Goal: Transaction & Acquisition: Obtain resource

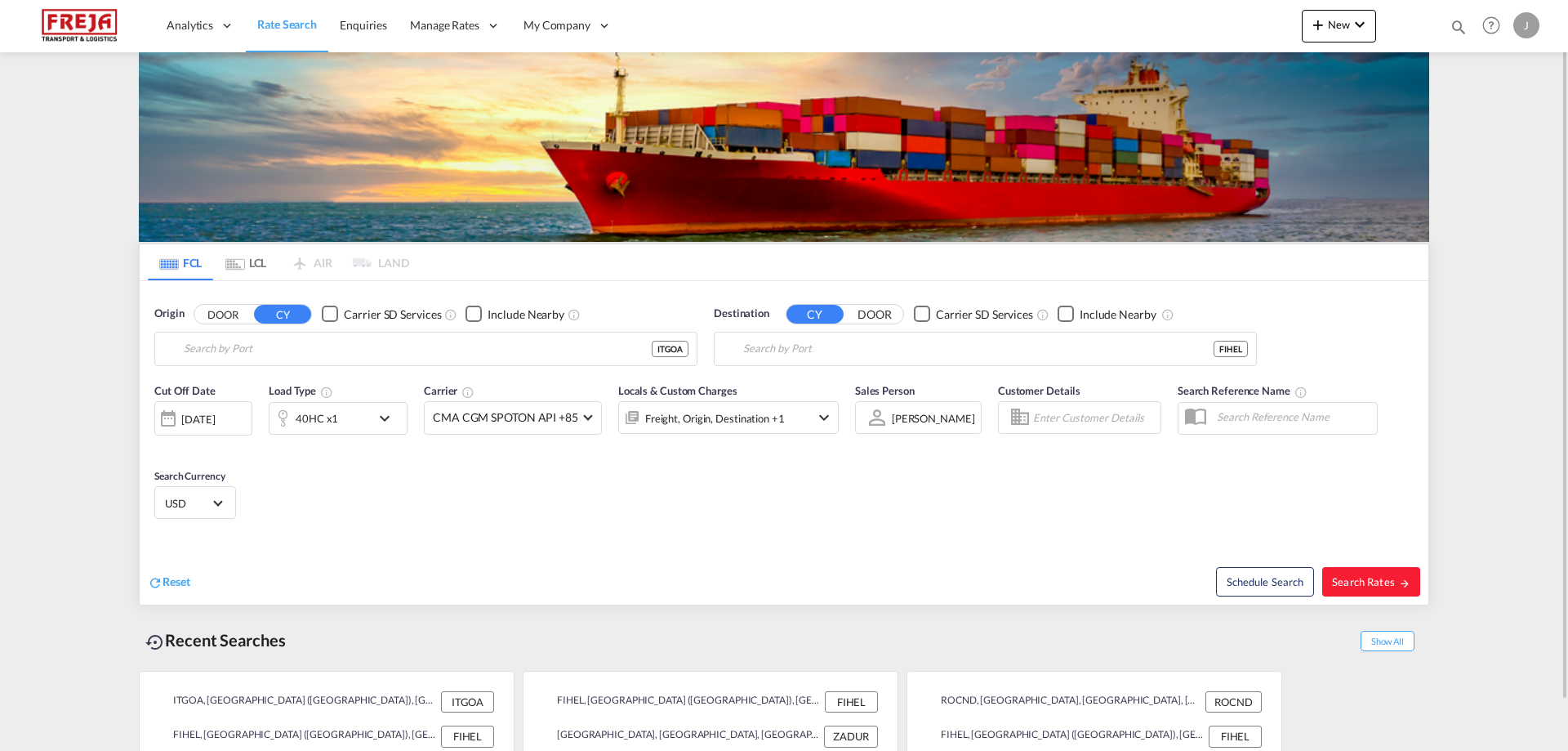
type input "[GEOGRAPHIC_DATA] ([GEOGRAPHIC_DATA]), [GEOGRAPHIC_DATA]"
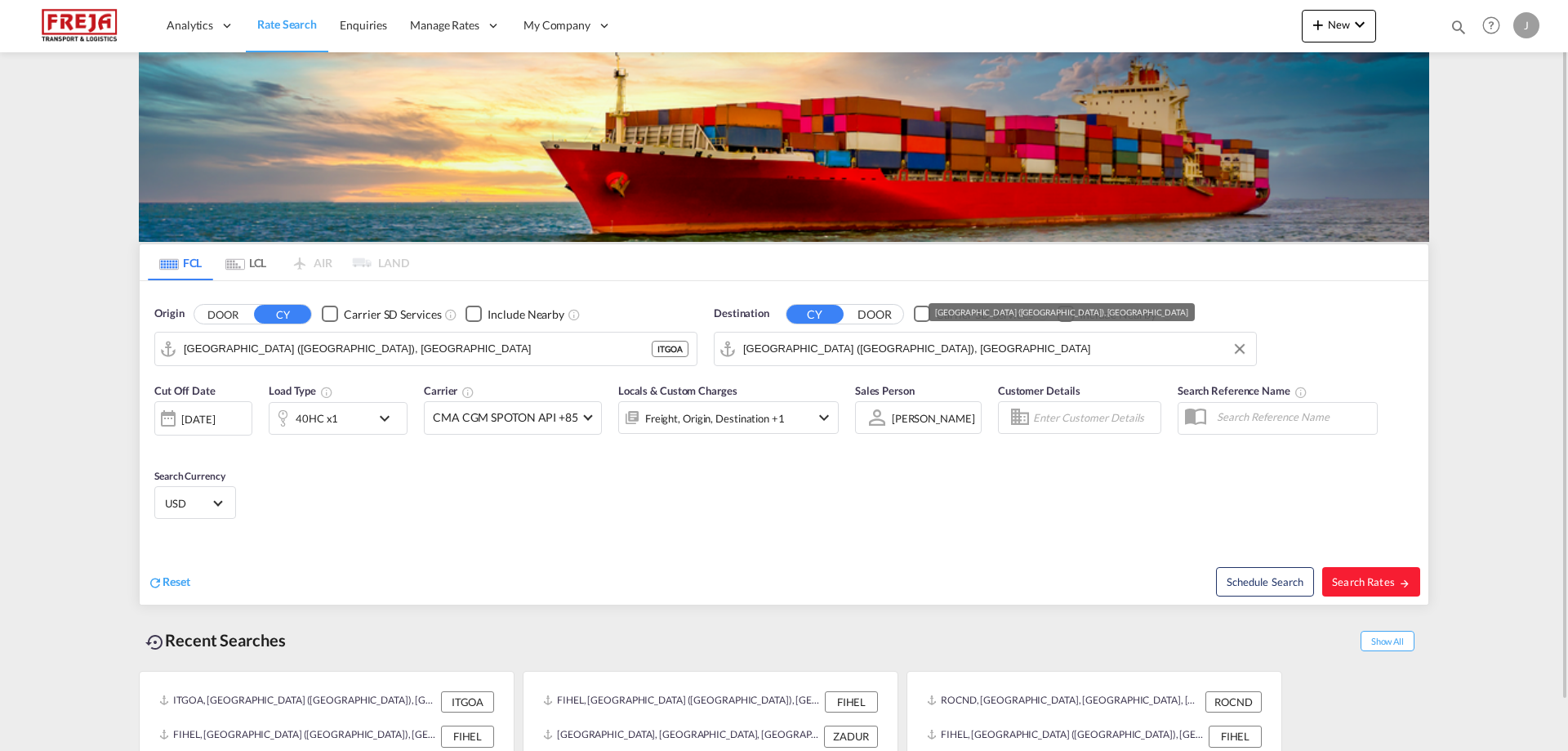
click at [811, 354] on input "[GEOGRAPHIC_DATA] ([GEOGRAPHIC_DATA]), [GEOGRAPHIC_DATA]" at bounding box center [995, 349] width 504 height 25
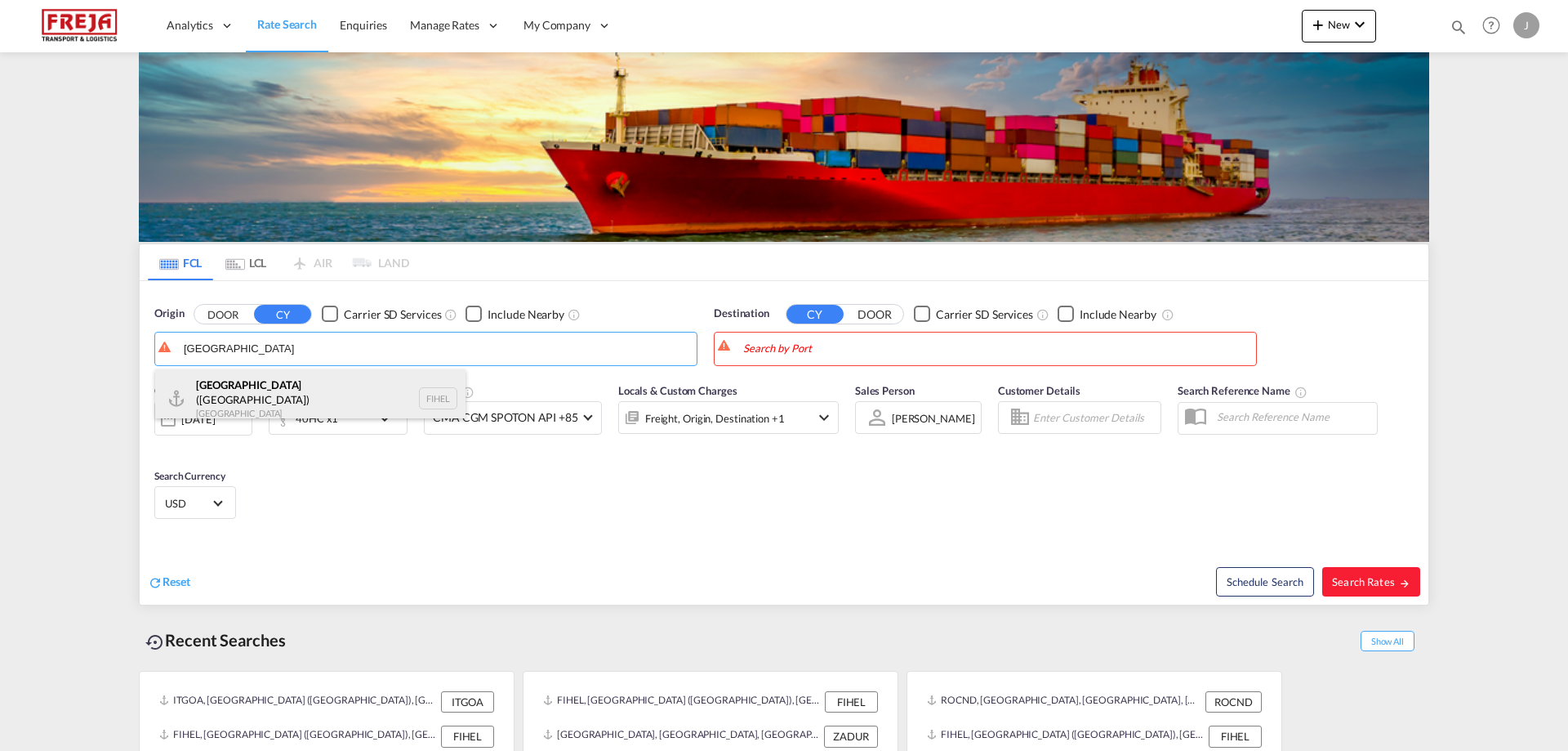
click at [270, 391] on div "[GEOGRAPHIC_DATA] ([GEOGRAPHIC_DATA]) [GEOGRAPHIC_DATA] FIHEL" at bounding box center [310, 398] width 311 height 59
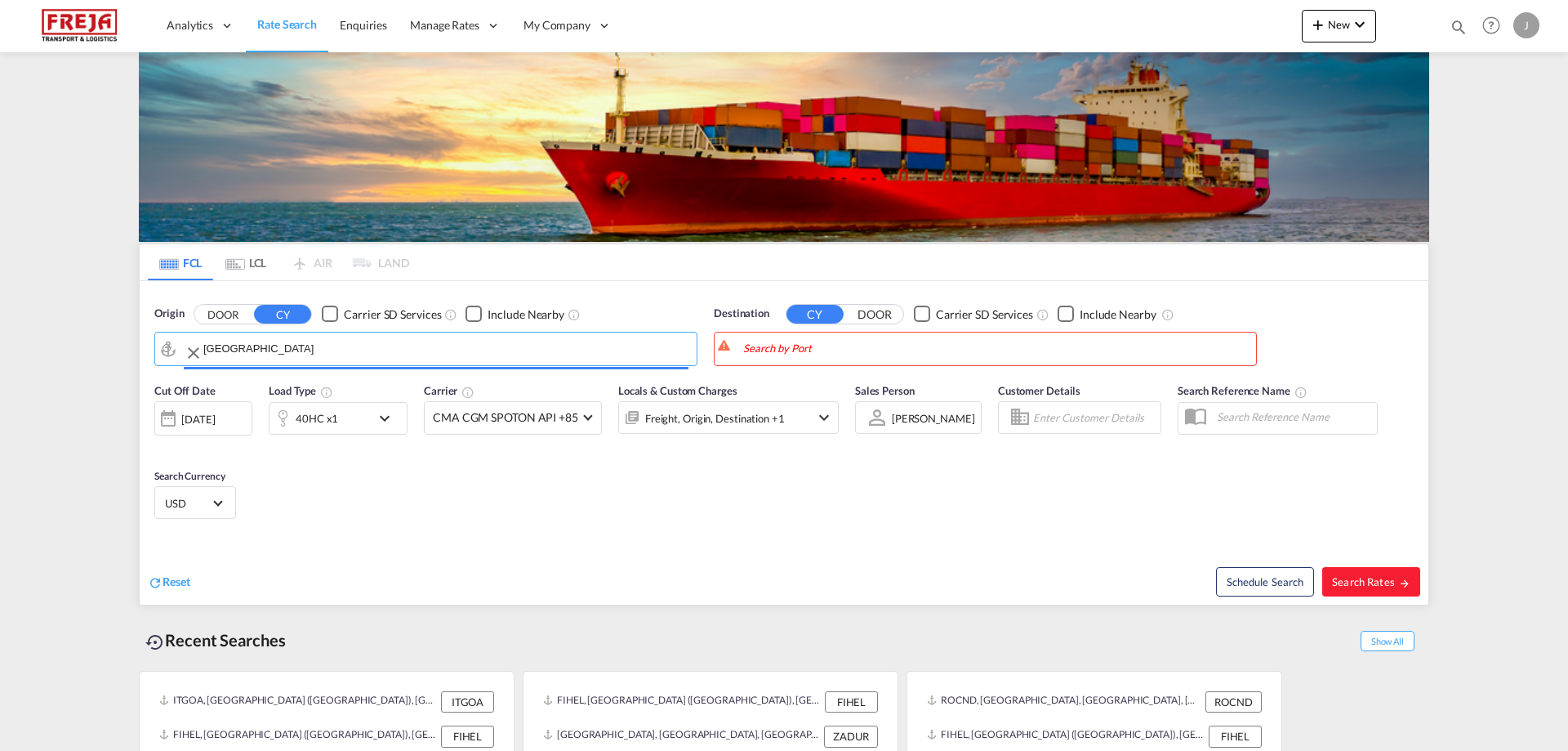
type input "[GEOGRAPHIC_DATA] ([GEOGRAPHIC_DATA]), [GEOGRAPHIC_DATA]"
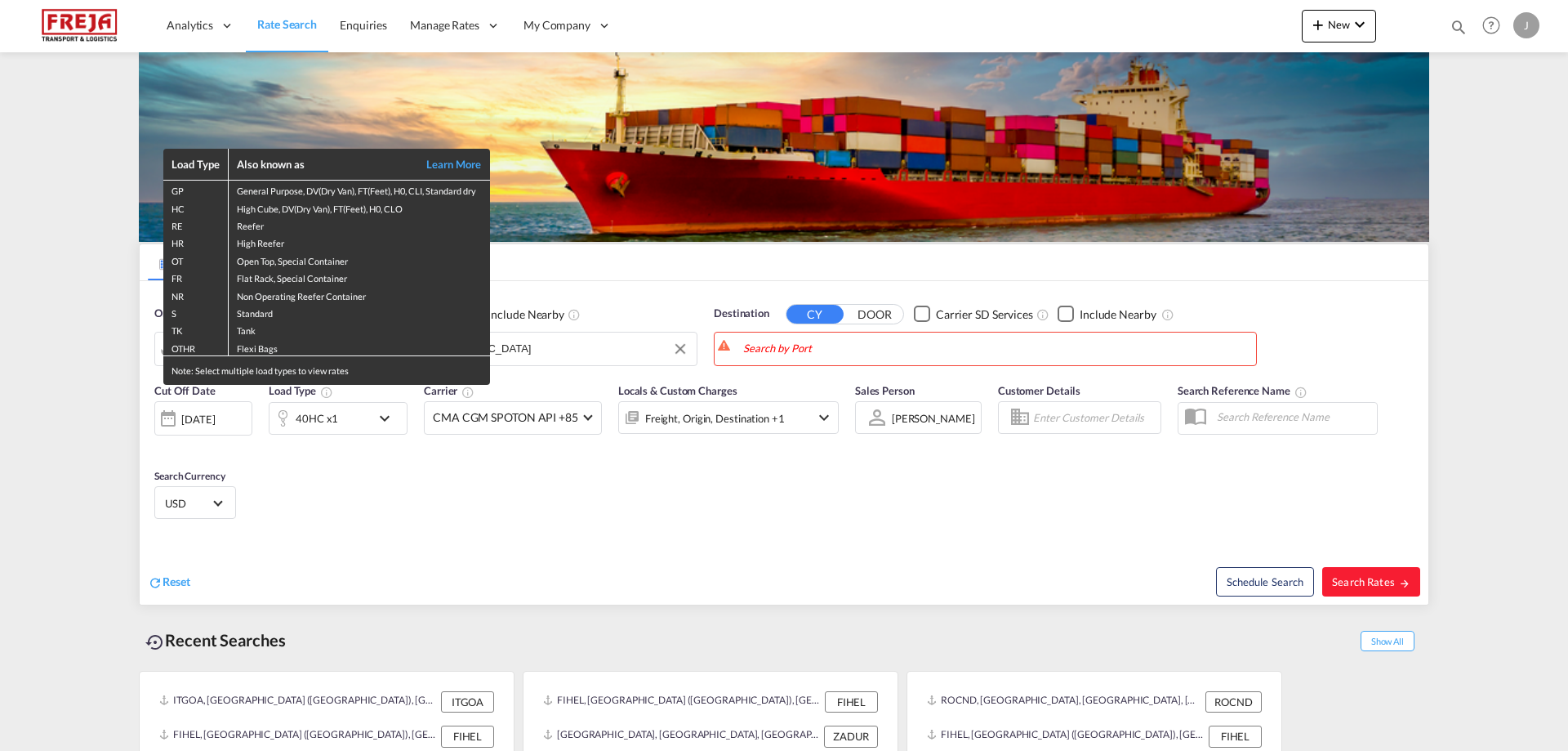
click at [823, 342] on div "Load Type Also known as Learn More GP General Purpose, DV(Dry Van), FT(Feet), H…" at bounding box center [784, 375] width 1568 height 751
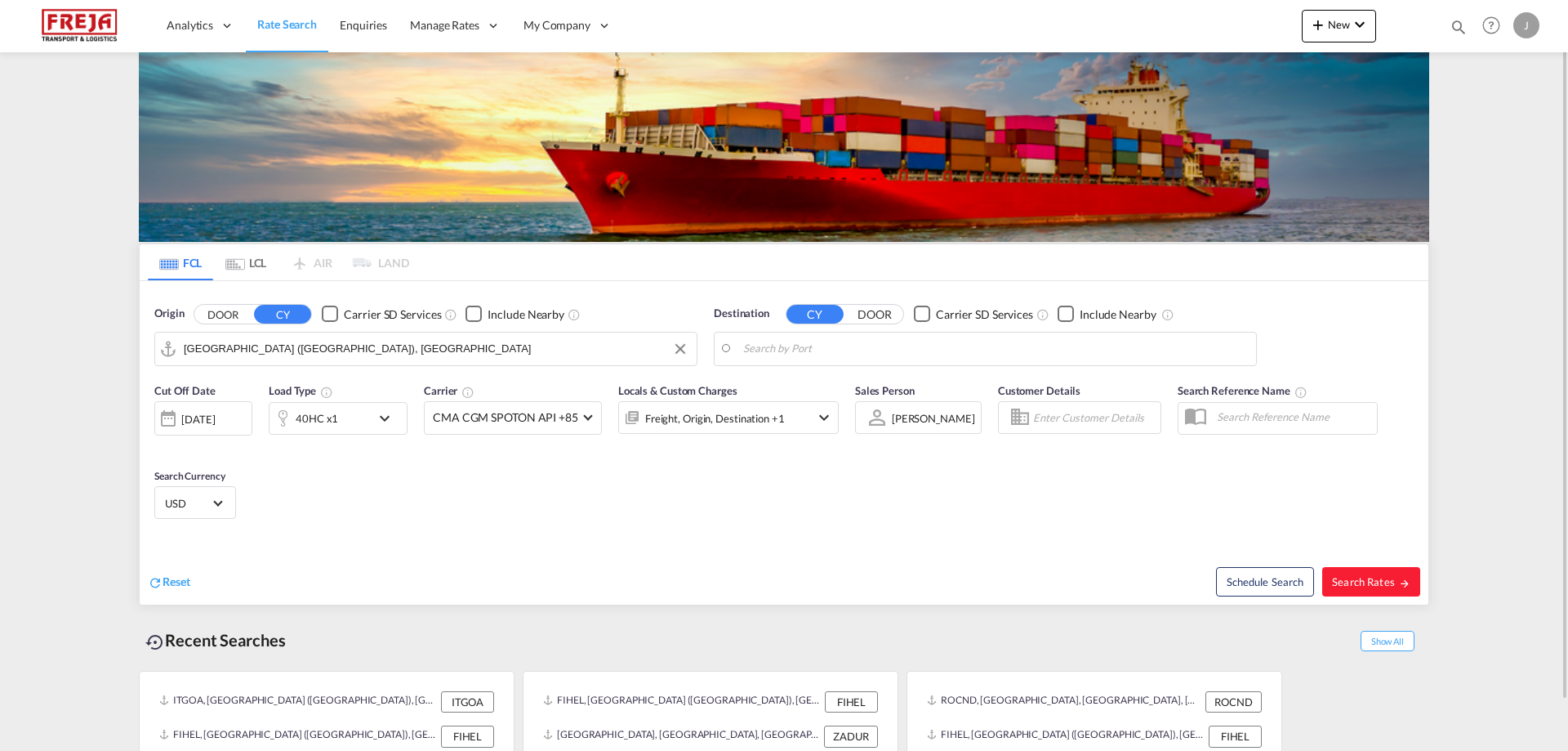
click at [808, 345] on body "Analytics Reports Dashboard Rate Search Enquiries Manage Rates Contract Rates" at bounding box center [784, 375] width 1568 height 751
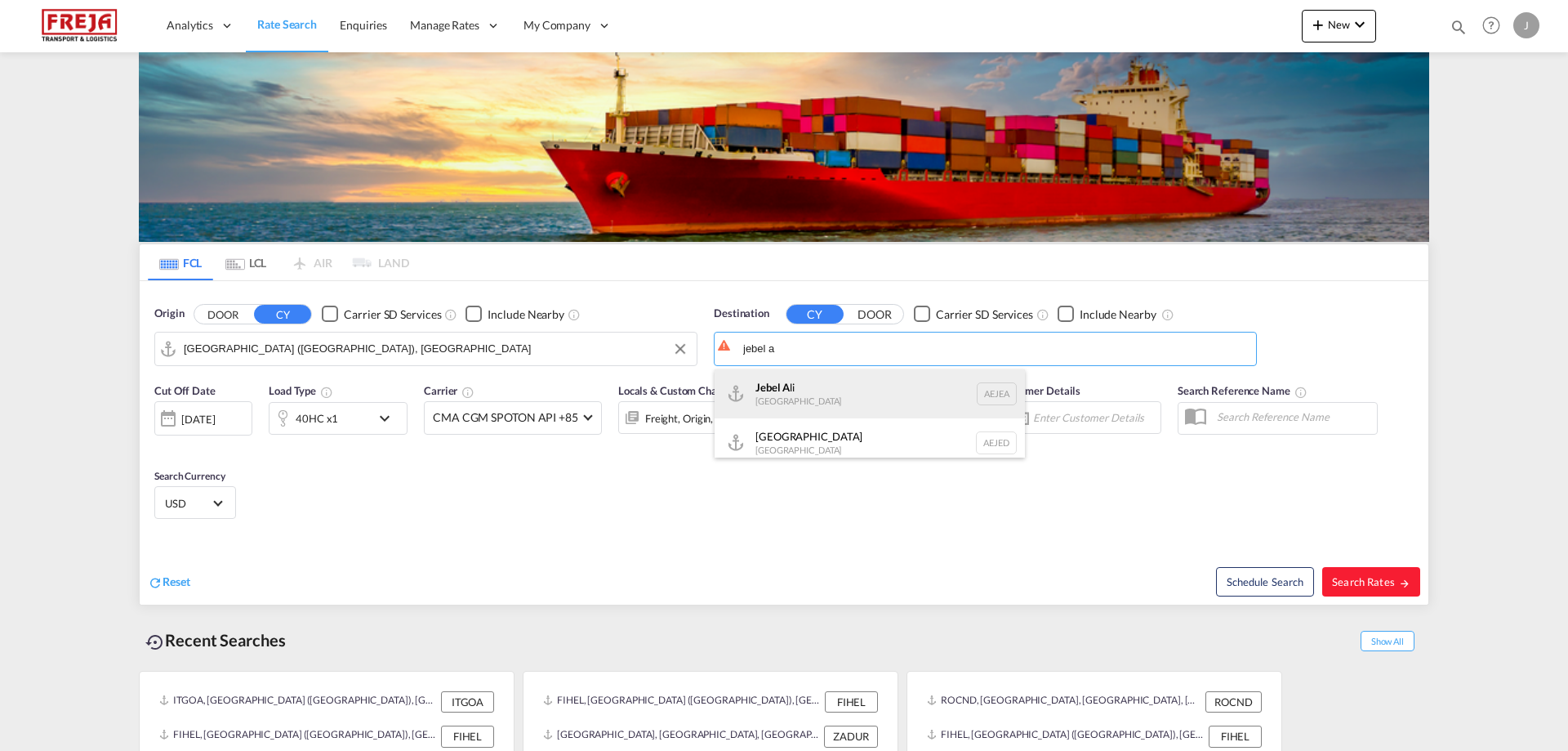
click at [771, 386] on div "Jebel A li [GEOGRAPHIC_DATA] [GEOGRAPHIC_DATA]" at bounding box center [869, 393] width 311 height 49
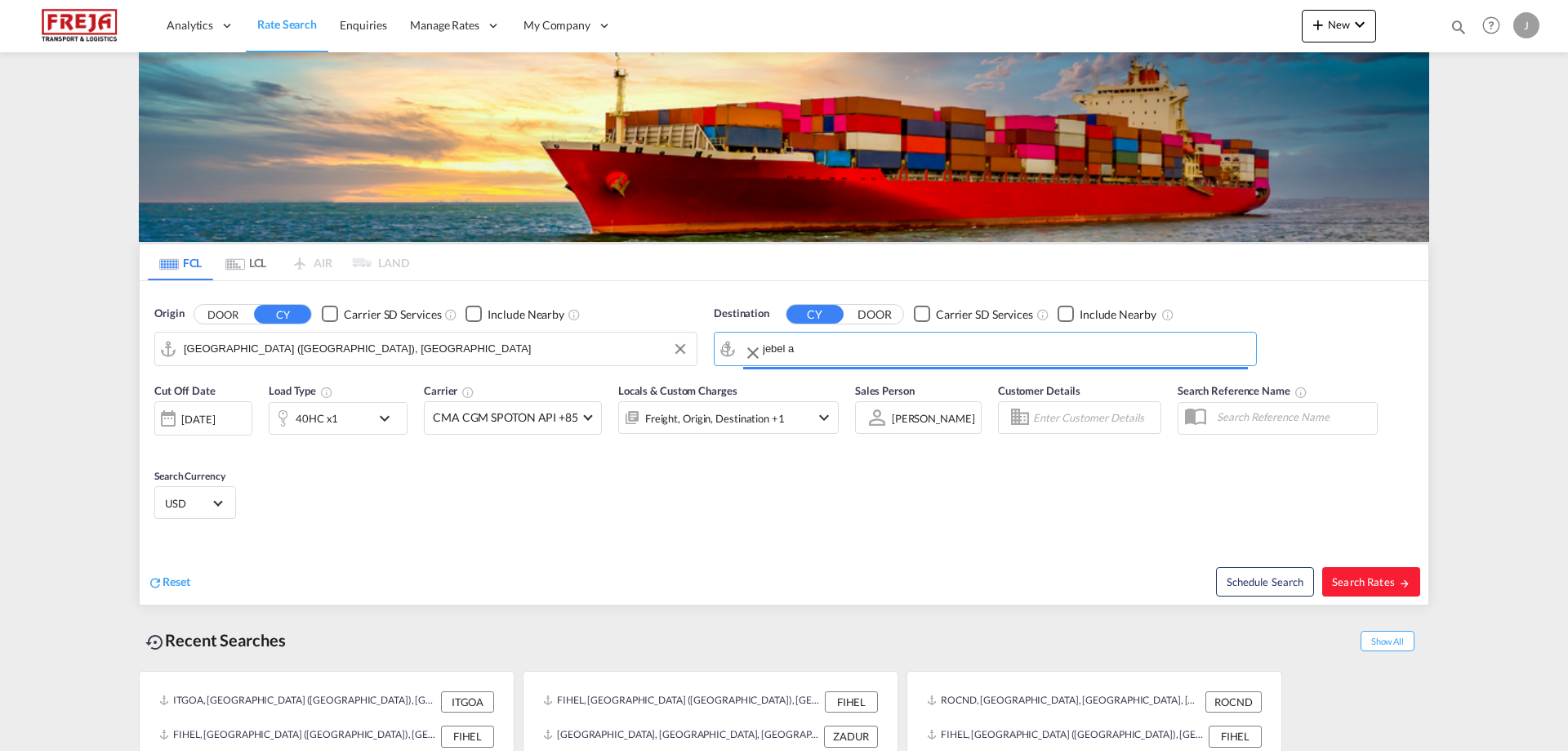
type input "[GEOGRAPHIC_DATA], [GEOGRAPHIC_DATA]"
click at [1388, 583] on span "Search Rates" at bounding box center [1370, 582] width 78 height 13
type input "FIHEL to AEJEA / [DATE]"
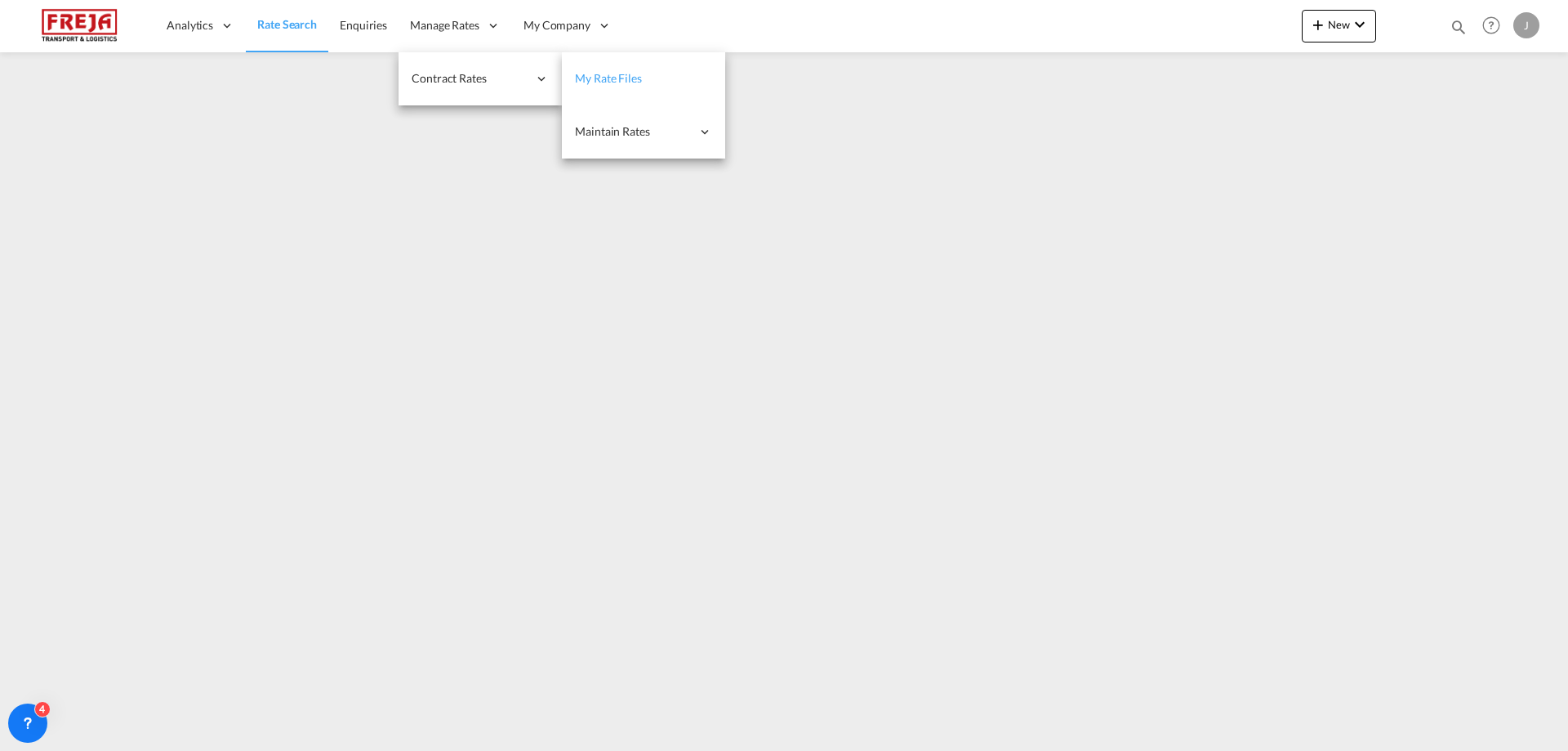
click at [632, 75] on span "My Rate Files" at bounding box center [608, 77] width 67 height 14
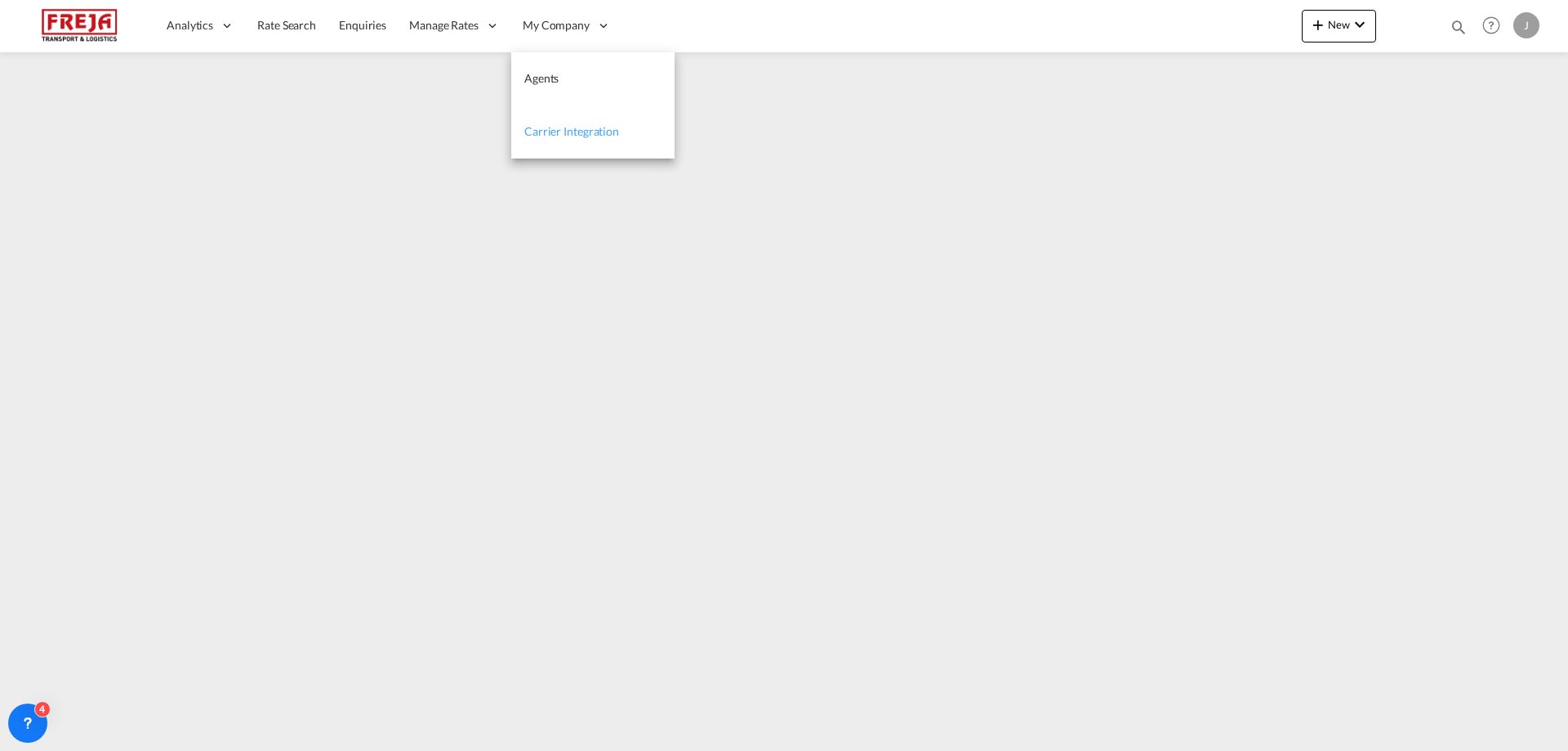
click at [573, 119] on link "Carrier Integration" at bounding box center [592, 132] width 163 height 53
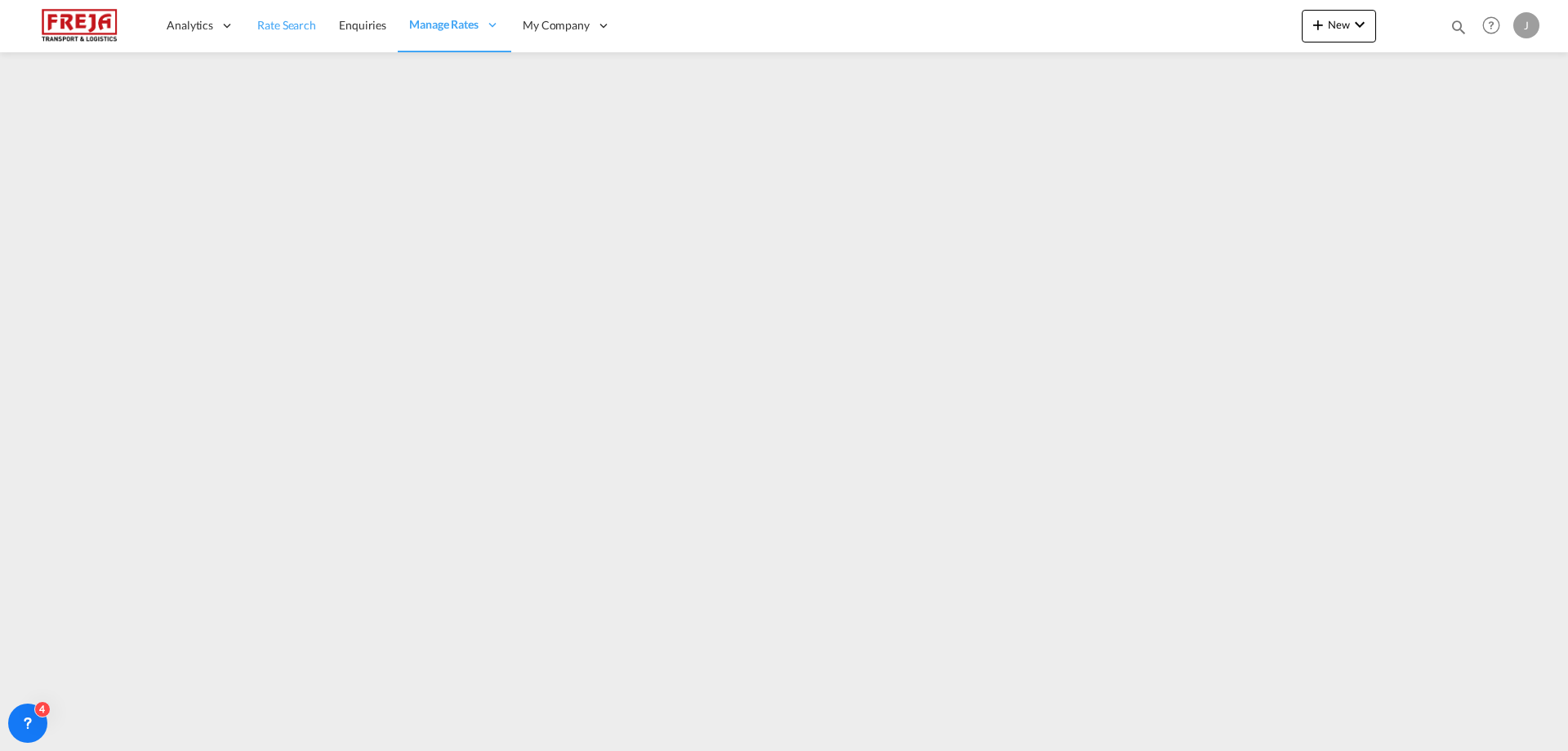
click at [271, 32] on span "Rate Search" at bounding box center [286, 25] width 59 height 14
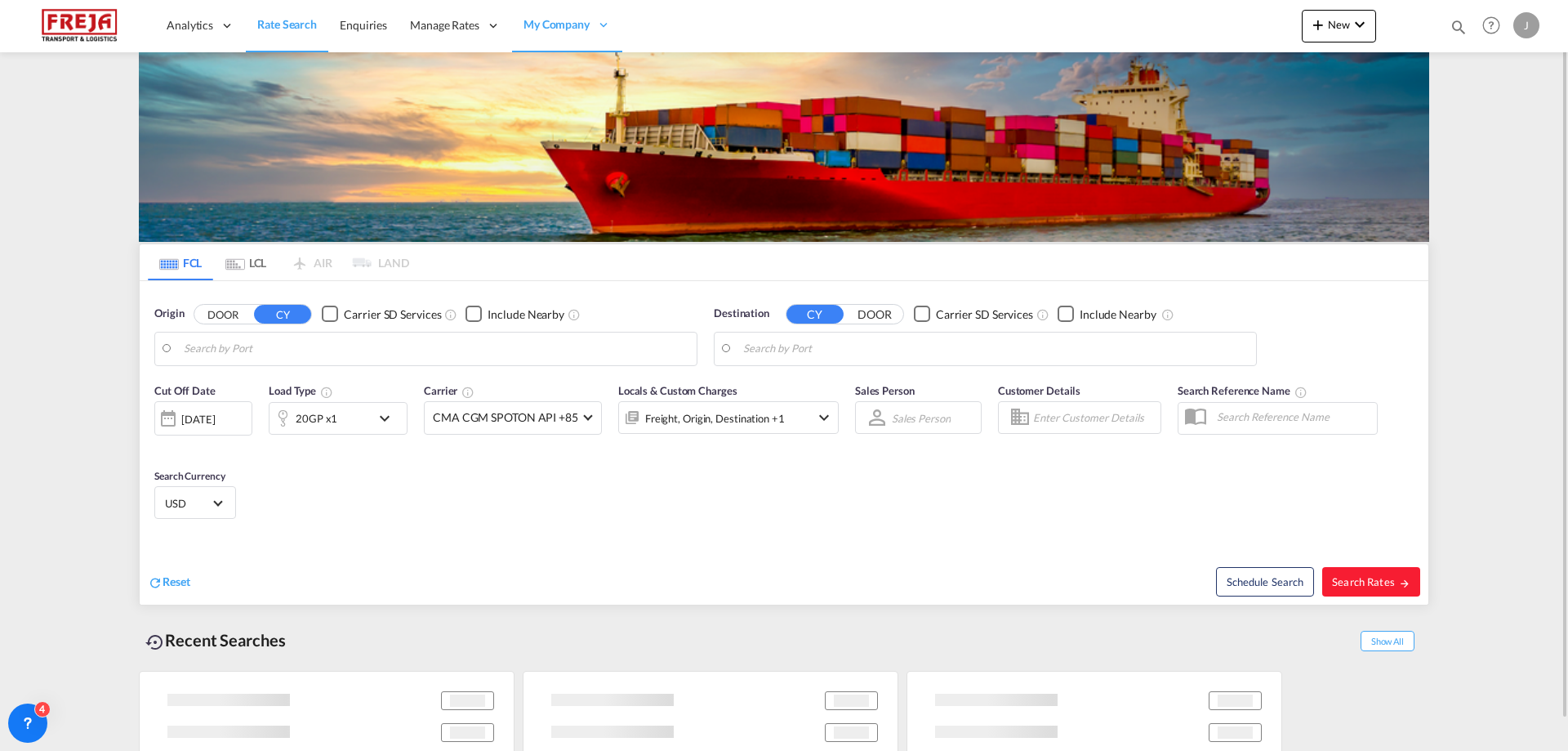
type input "Laem Chabang, THLCH"
type input "[GEOGRAPHIC_DATA] ([GEOGRAPHIC_DATA]), [GEOGRAPHIC_DATA]"
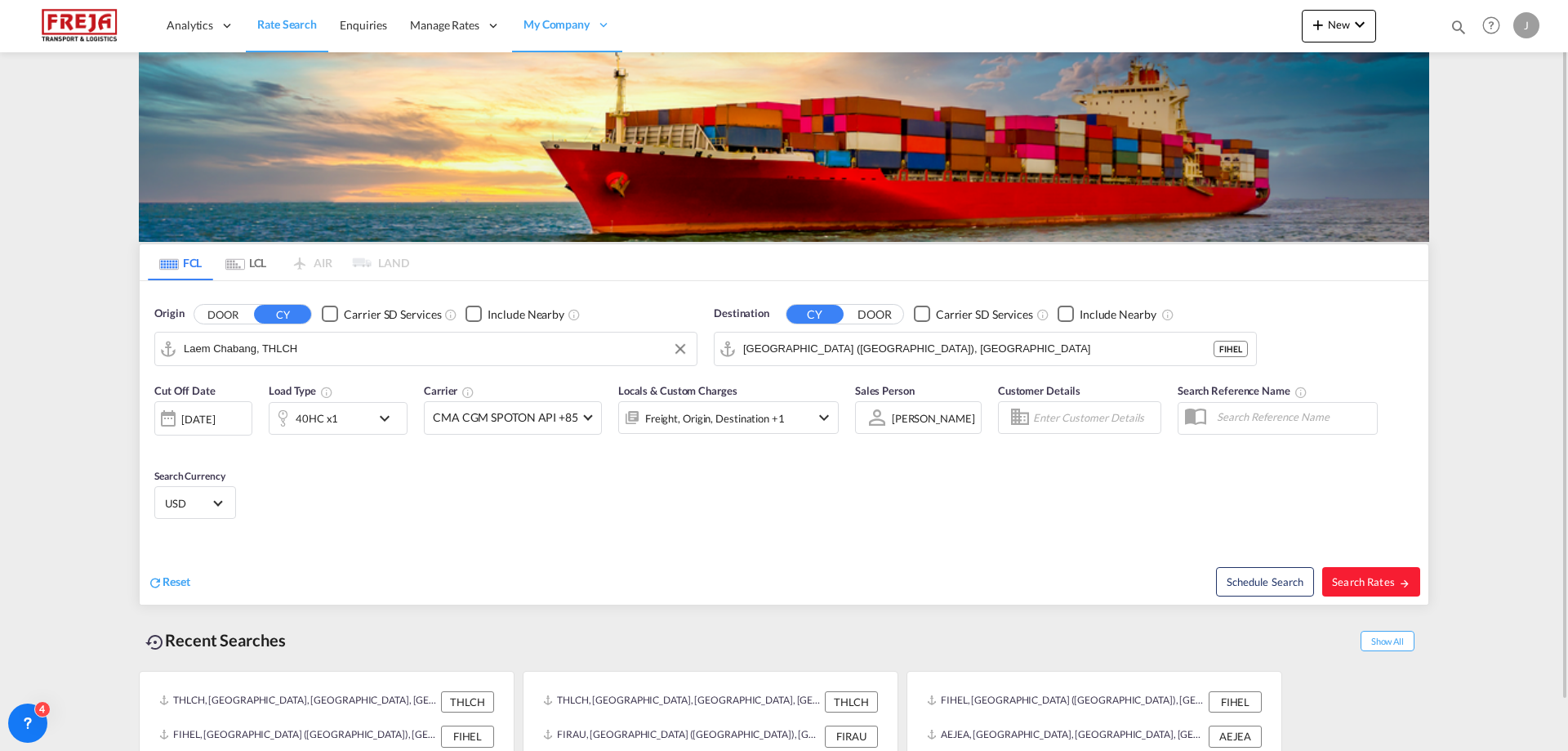
click at [272, 352] on input "Laem Chabang, THLCH" at bounding box center [436, 349] width 504 height 25
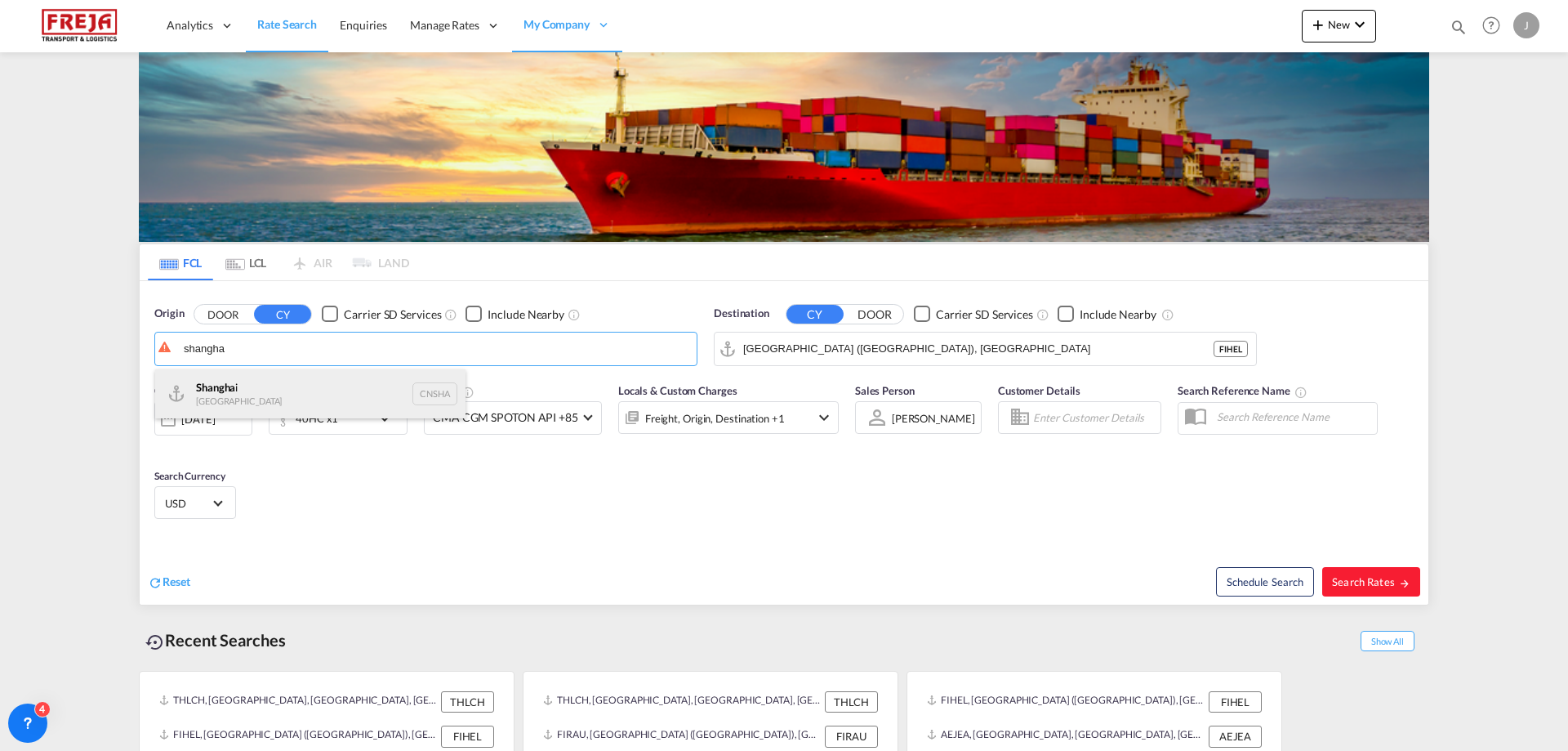
click at [267, 389] on div "Shangha i [GEOGRAPHIC_DATA] CNSHA" at bounding box center [310, 393] width 311 height 49
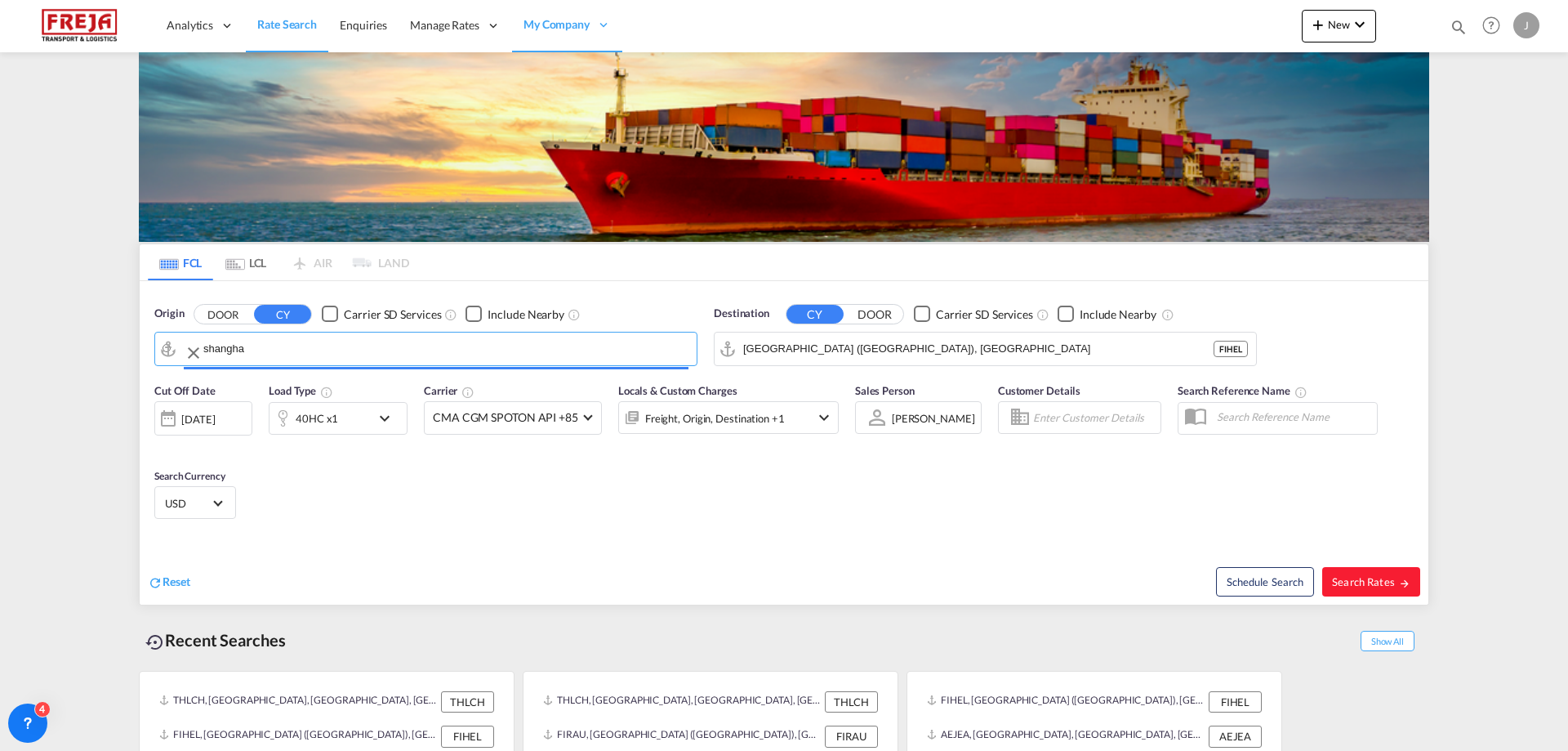
type input "[GEOGRAPHIC_DATA], [GEOGRAPHIC_DATA]"
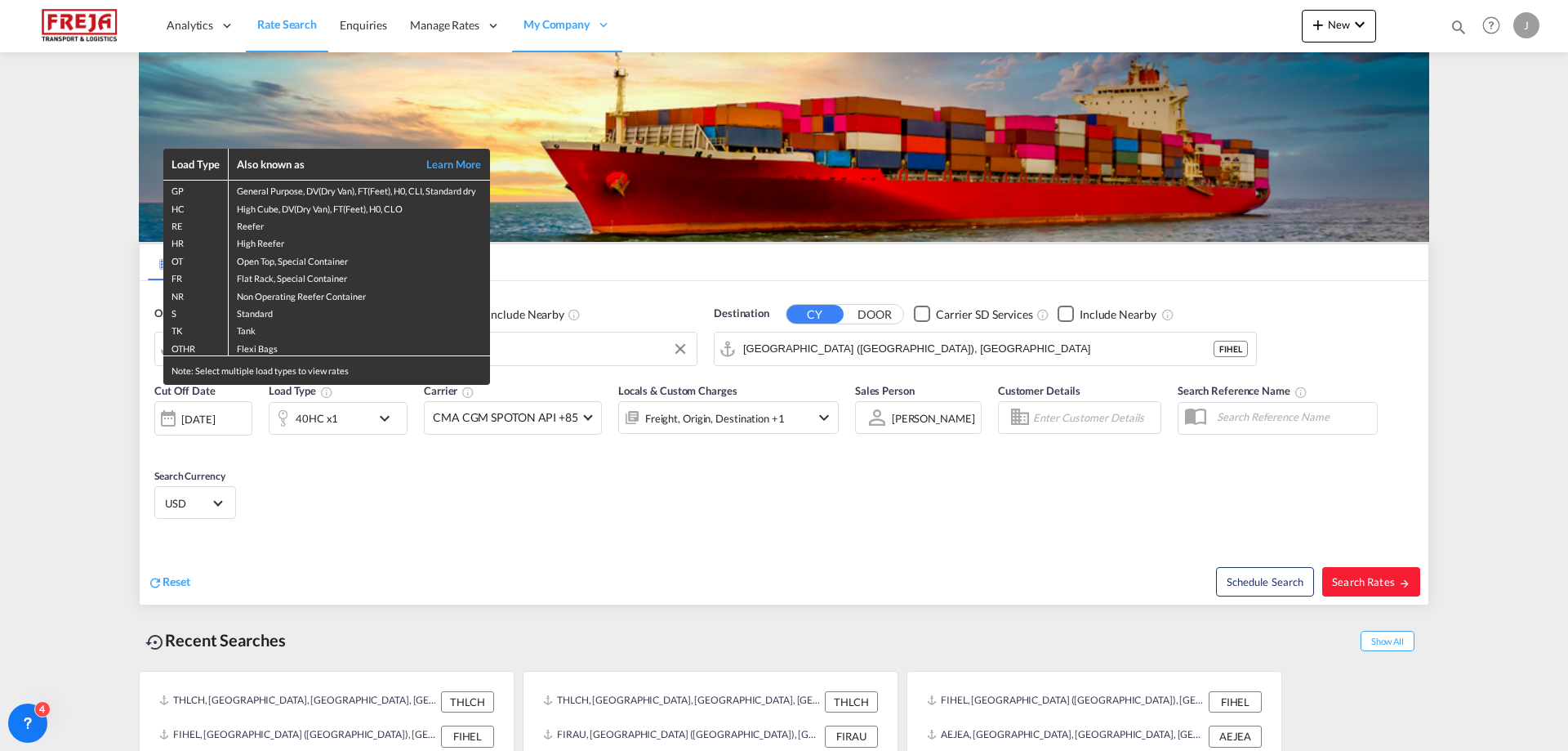
click at [1377, 583] on div "Load Type Also known as Learn More GP General Purpose, DV(Dry Van), FT(Feet), H…" at bounding box center [784, 375] width 1568 height 751
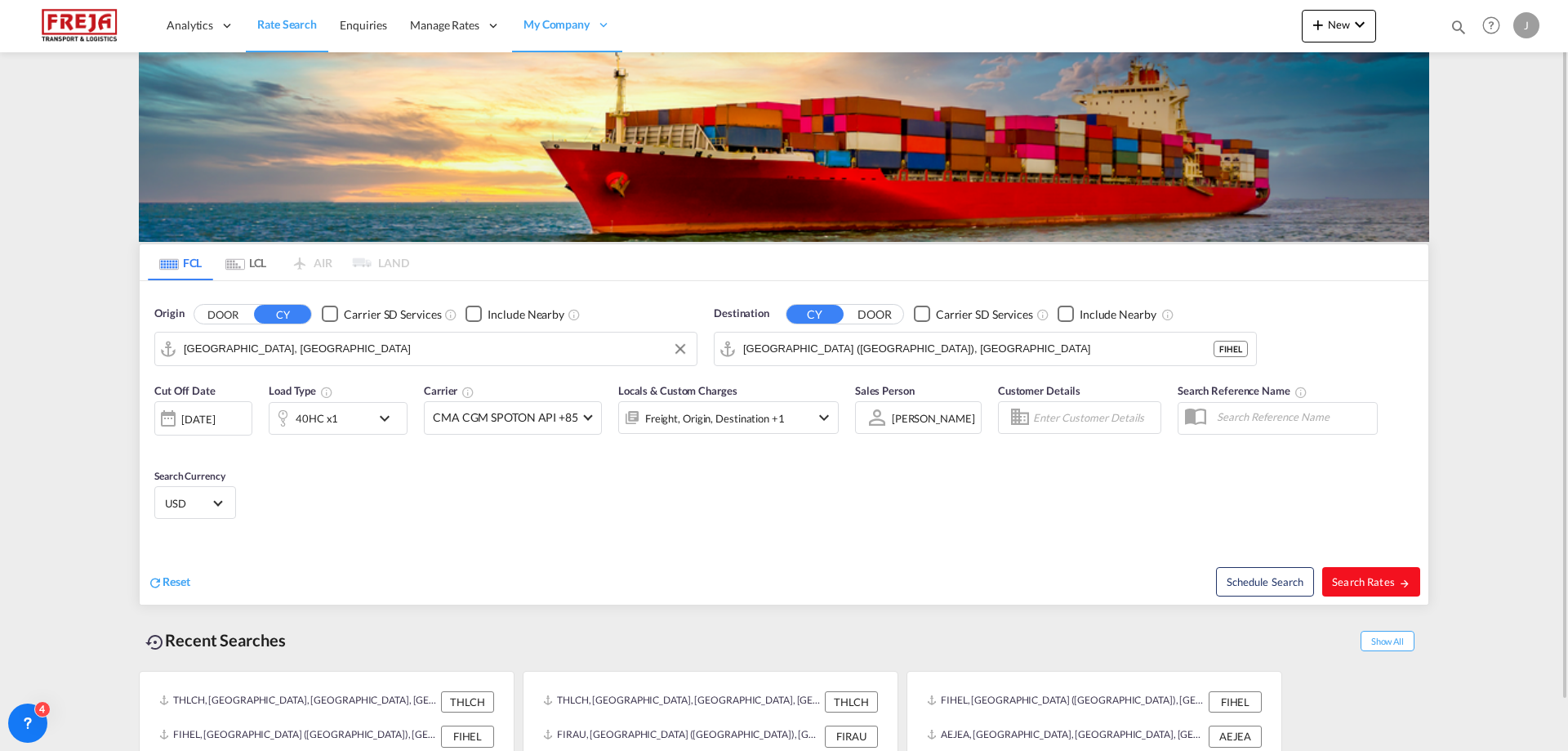
click at [1365, 584] on span "Search Rates" at bounding box center [1370, 582] width 78 height 13
type input "CNSHA to FIHEL / [DATE]"
